Goal: Information Seeking & Learning: Learn about a topic

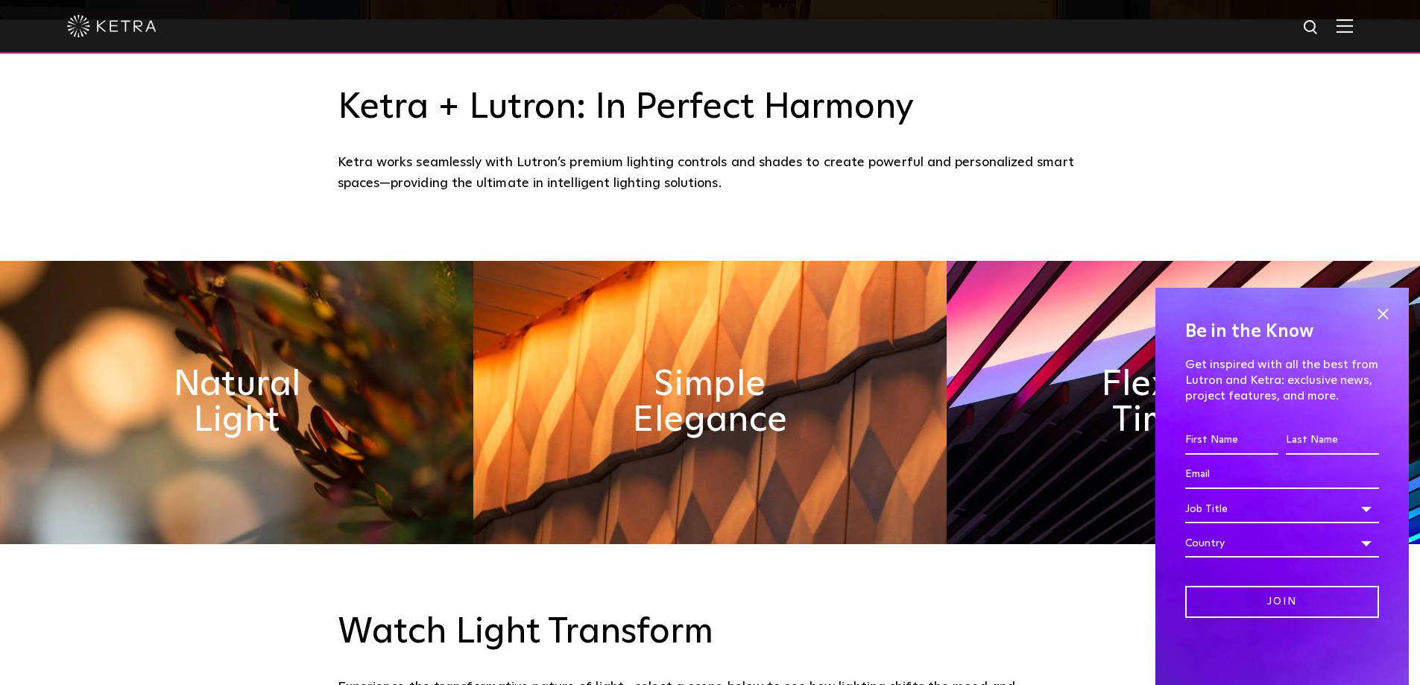
scroll to position [721, 0]
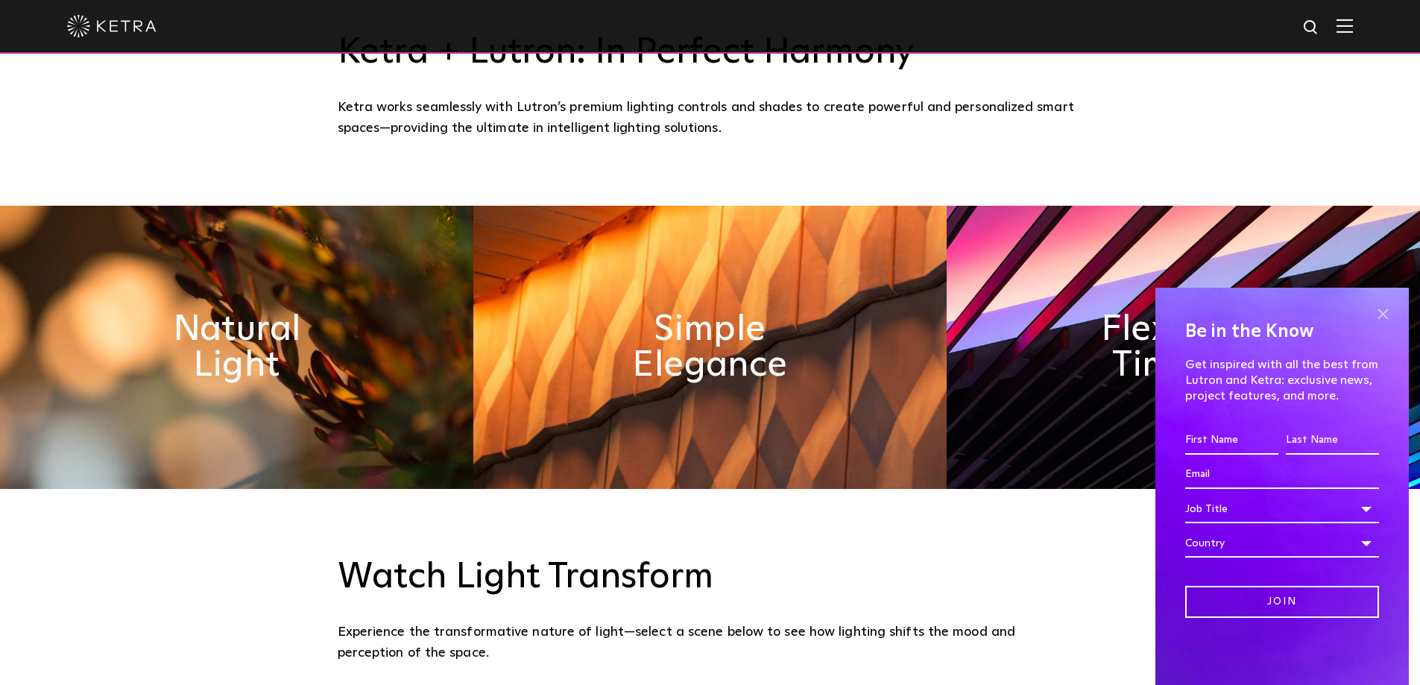
click at [1384, 314] on span at bounding box center [1383, 314] width 22 height 22
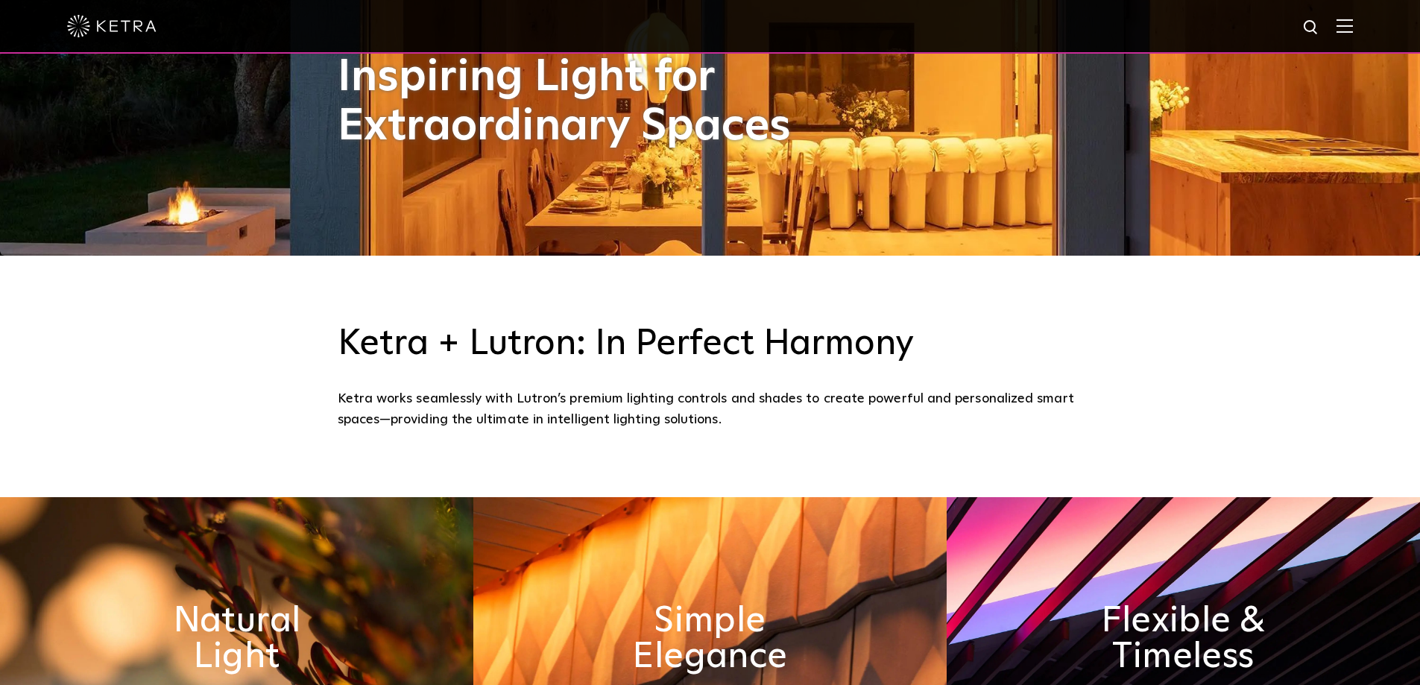
scroll to position [706, 0]
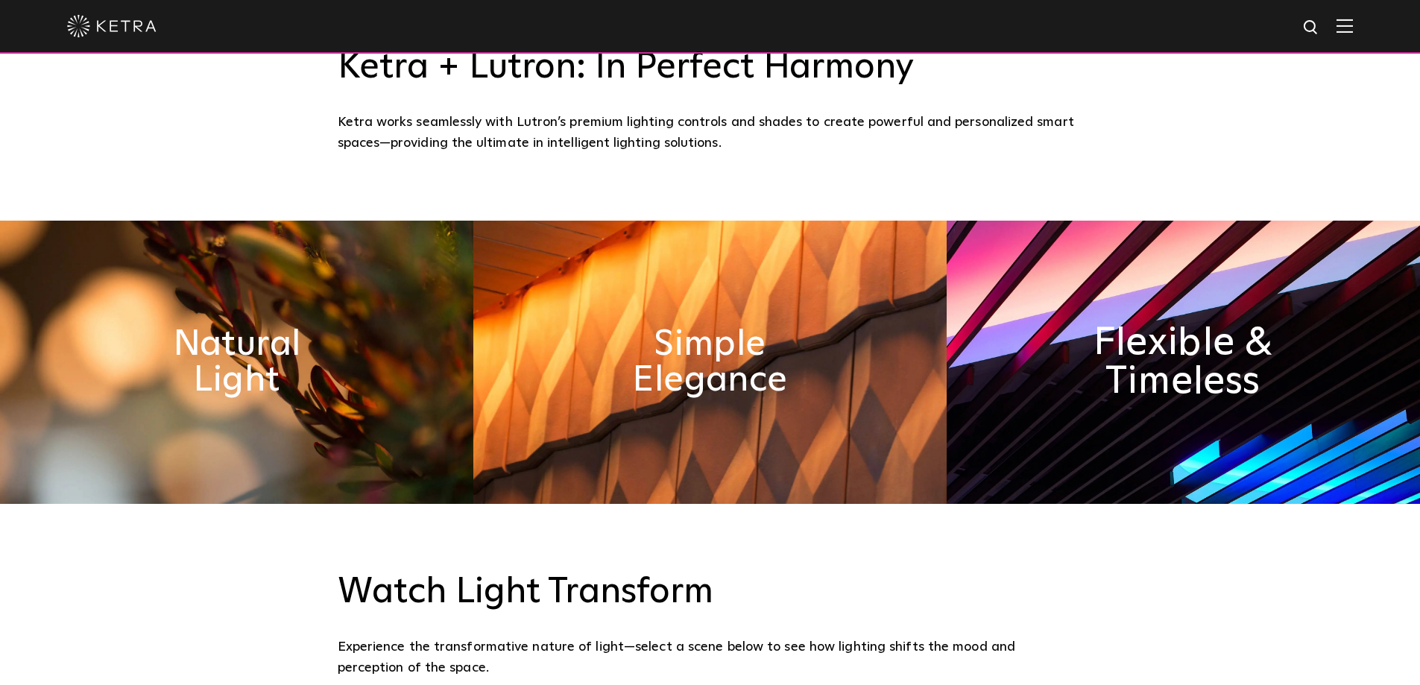
click at [1270, 324] on h2 "Flexible & Timeless" at bounding box center [1183, 363] width 244 height 78
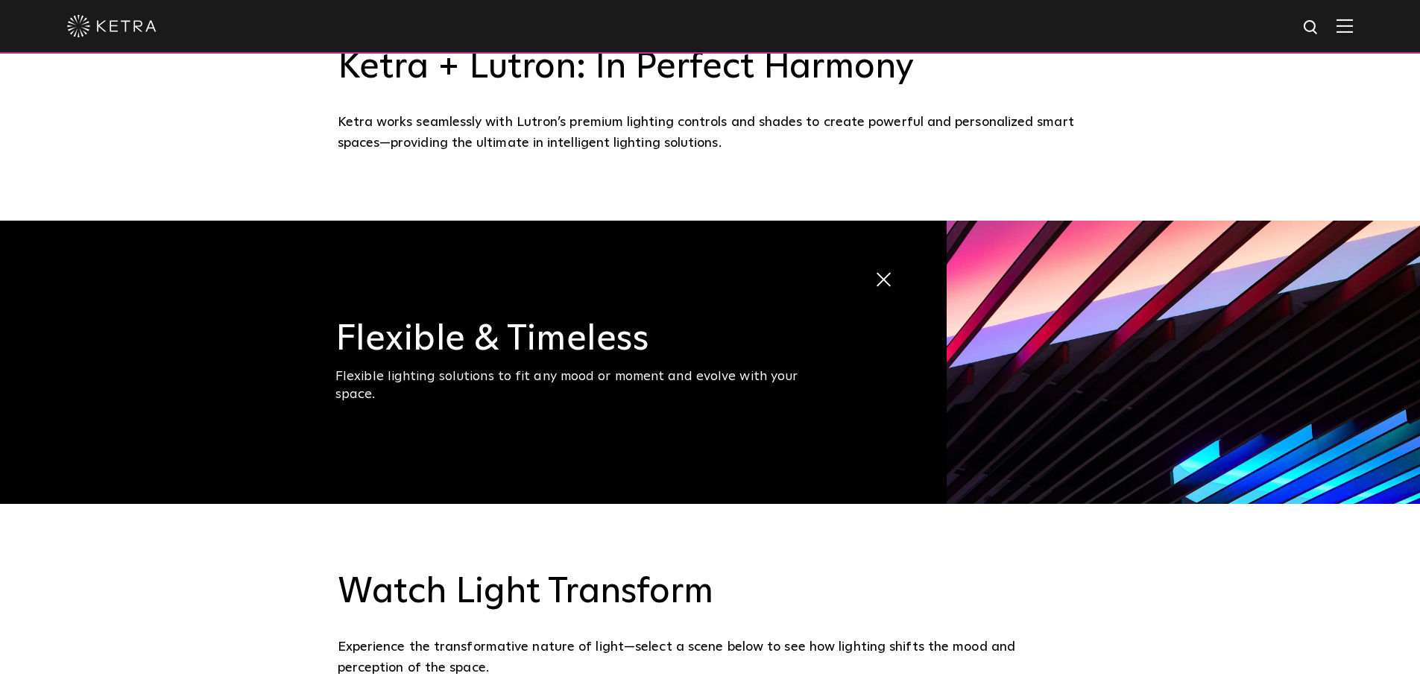
click at [1137, 352] on img at bounding box center [1183, 362] width 473 height 283
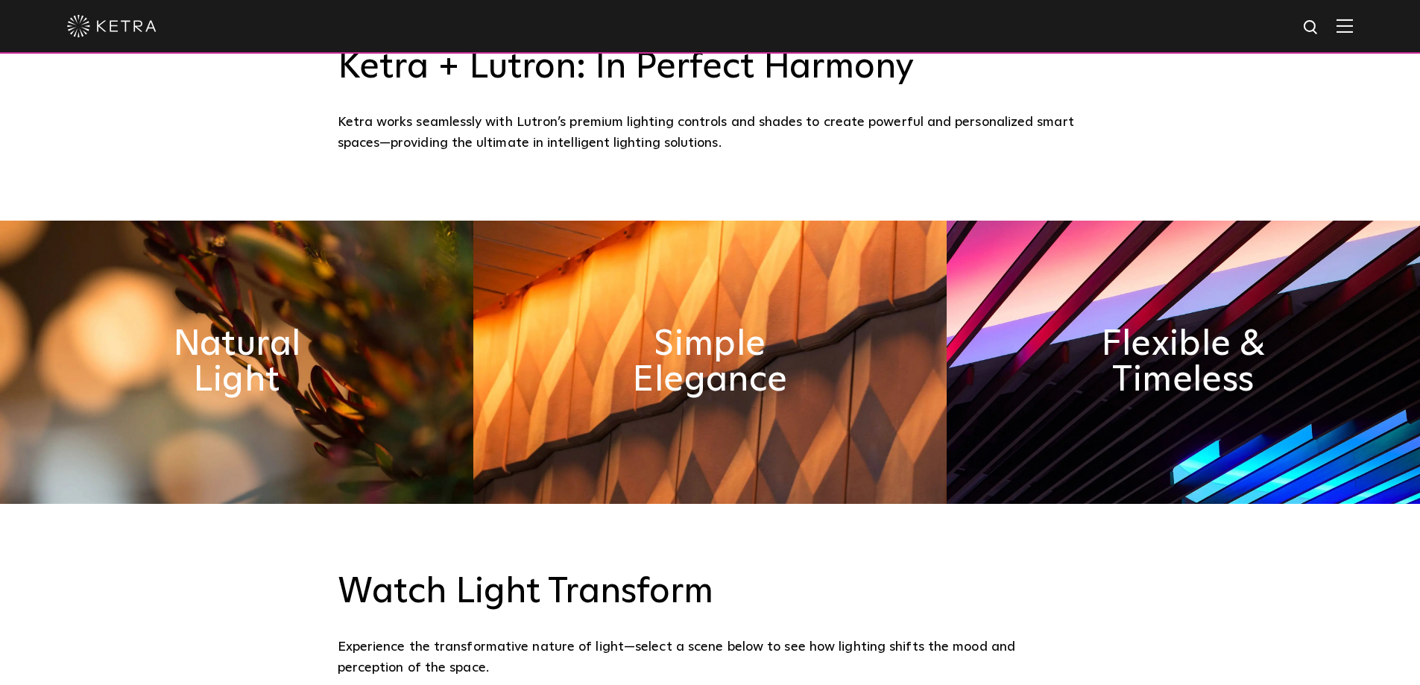
click at [1349, 31] on img at bounding box center [1345, 26] width 16 height 14
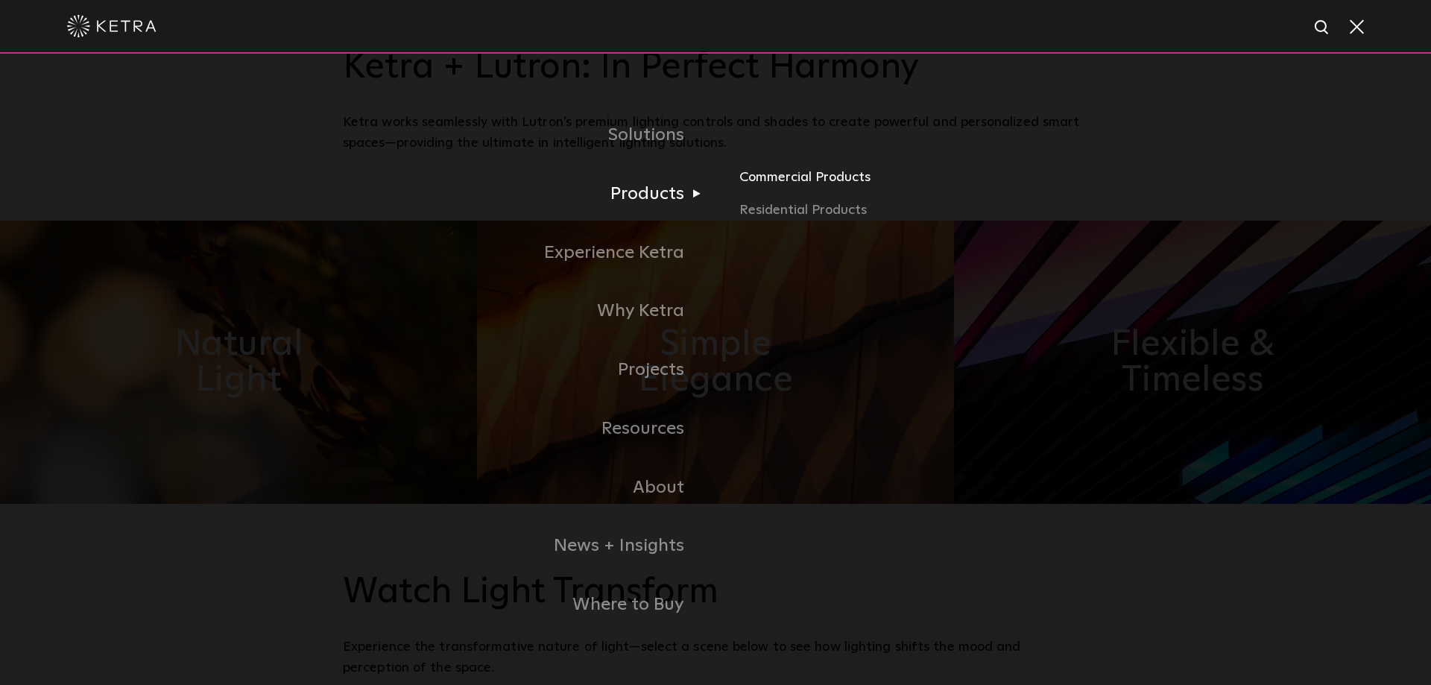
click at [800, 183] on link "Commercial Products" at bounding box center [913, 183] width 349 height 33
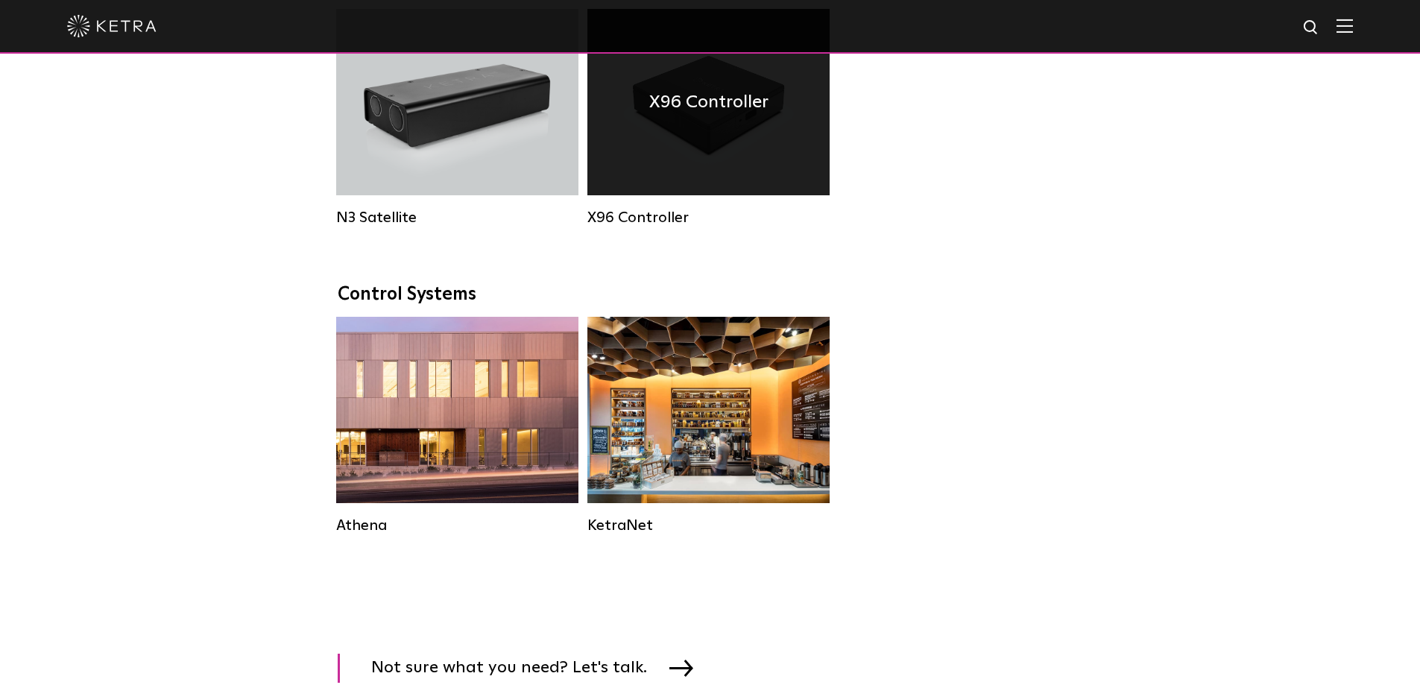
scroll to position [2212, 0]
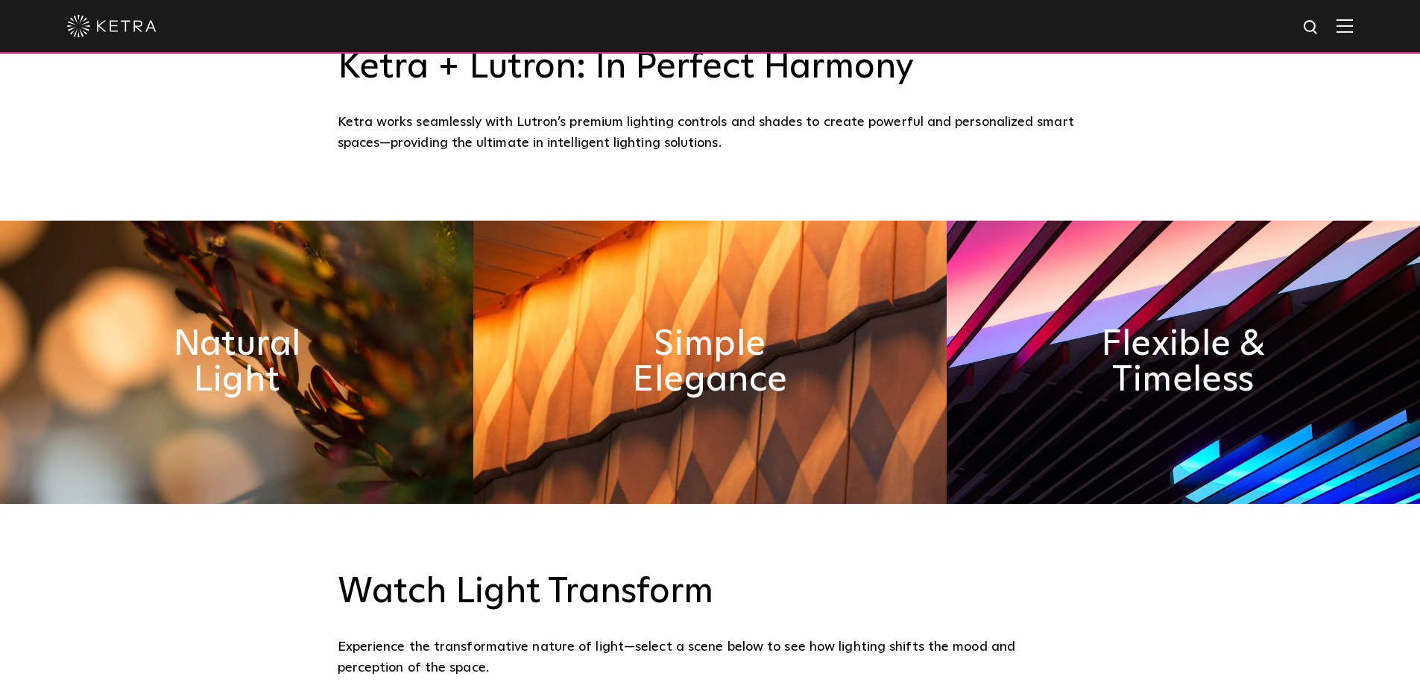
click at [1366, 23] on div at bounding box center [710, 27] width 1420 height 54
click at [1353, 27] on img at bounding box center [1345, 26] width 16 height 14
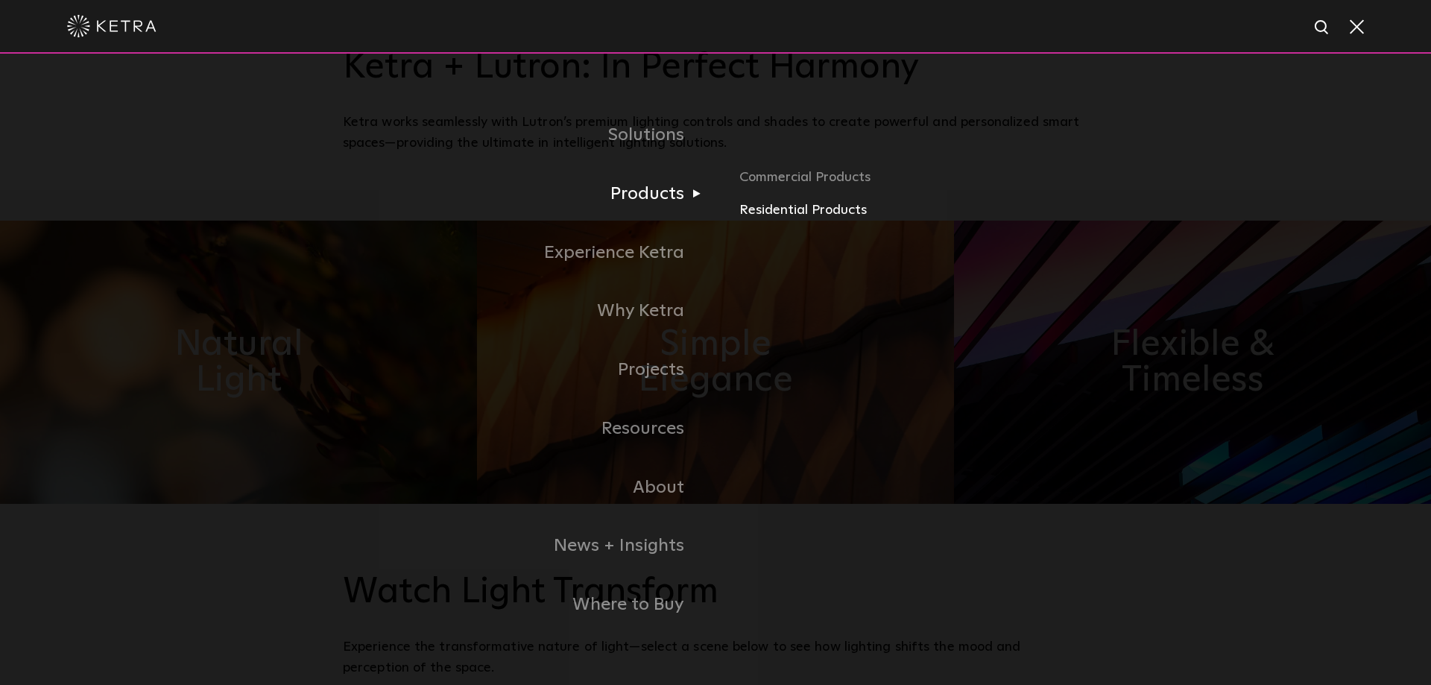
click at [759, 218] on link "Residential Products" at bounding box center [913, 211] width 349 height 22
